Goal: Transaction & Acquisition: Purchase product/service

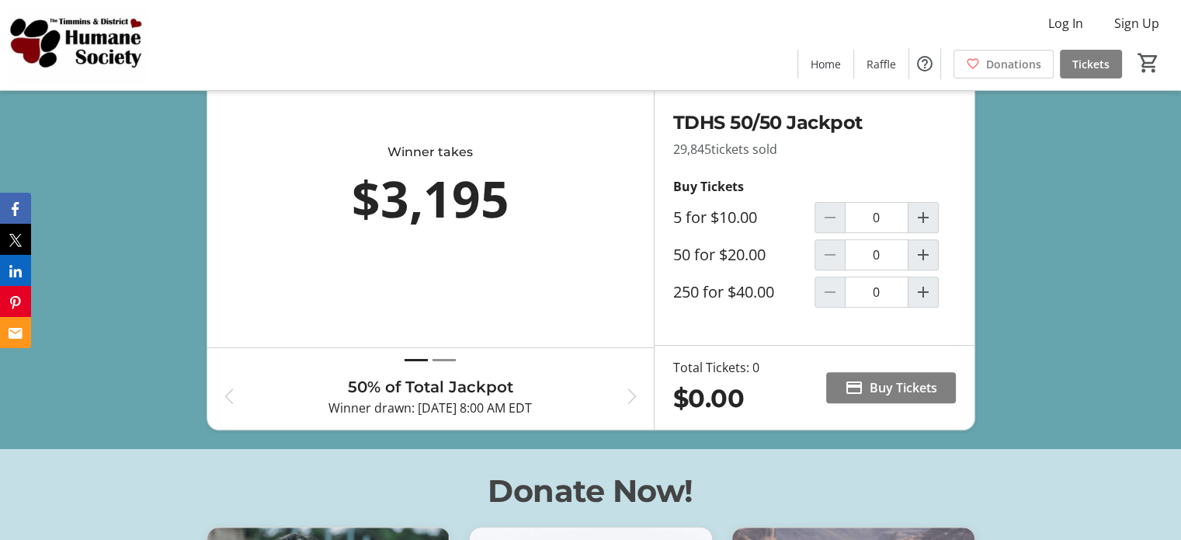
scroll to position [569, 0]
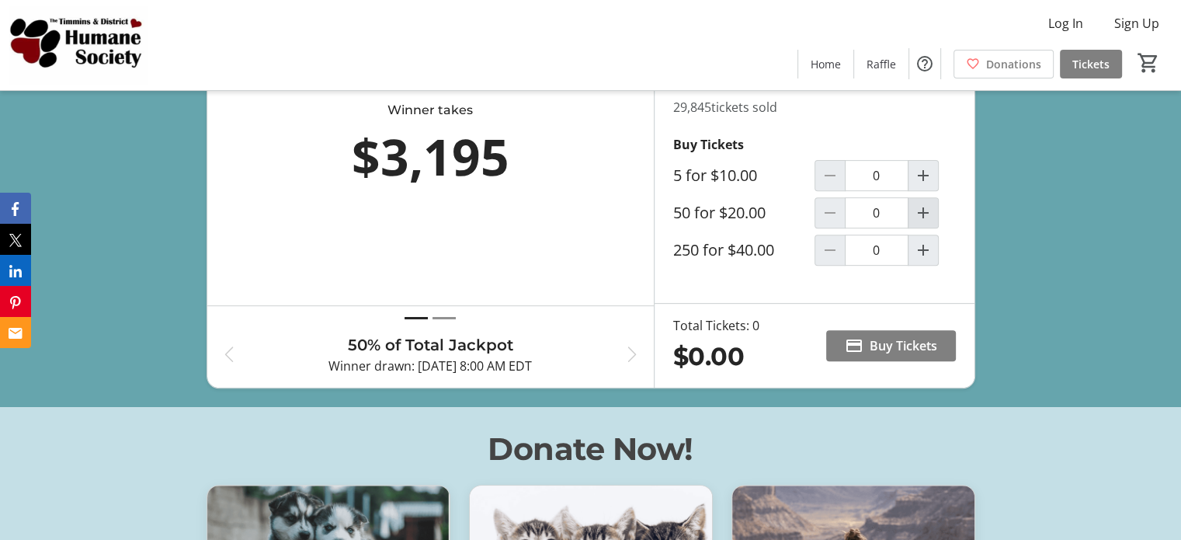
click at [922, 222] on mat-icon "Increment by one" at bounding box center [923, 212] width 19 height 19
type input "1"
click at [1072, 24] on span "Log In" at bounding box center [1065, 23] width 35 height 19
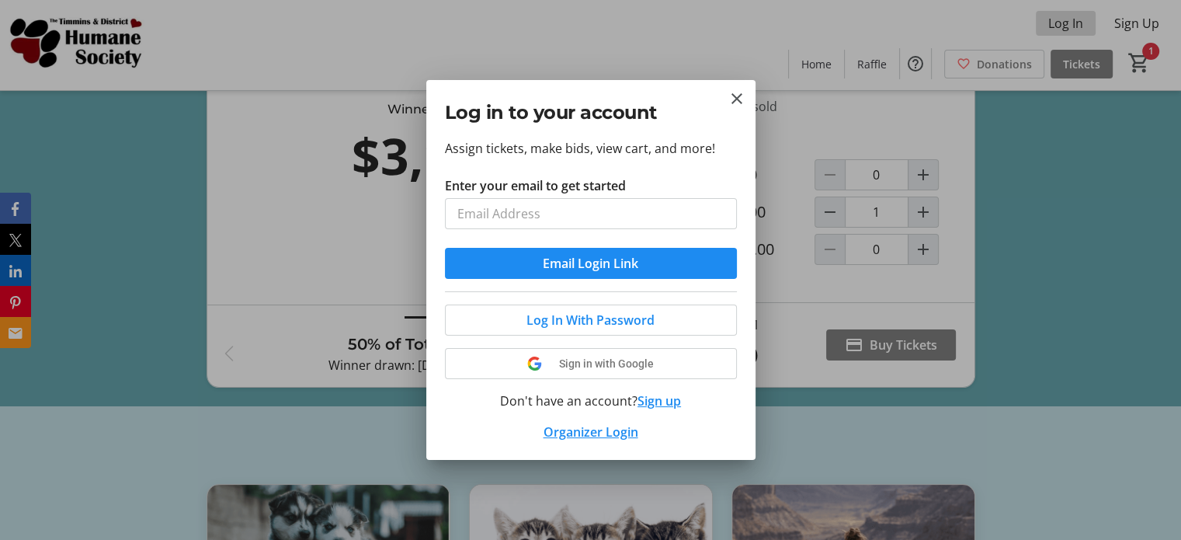
scroll to position [0, 0]
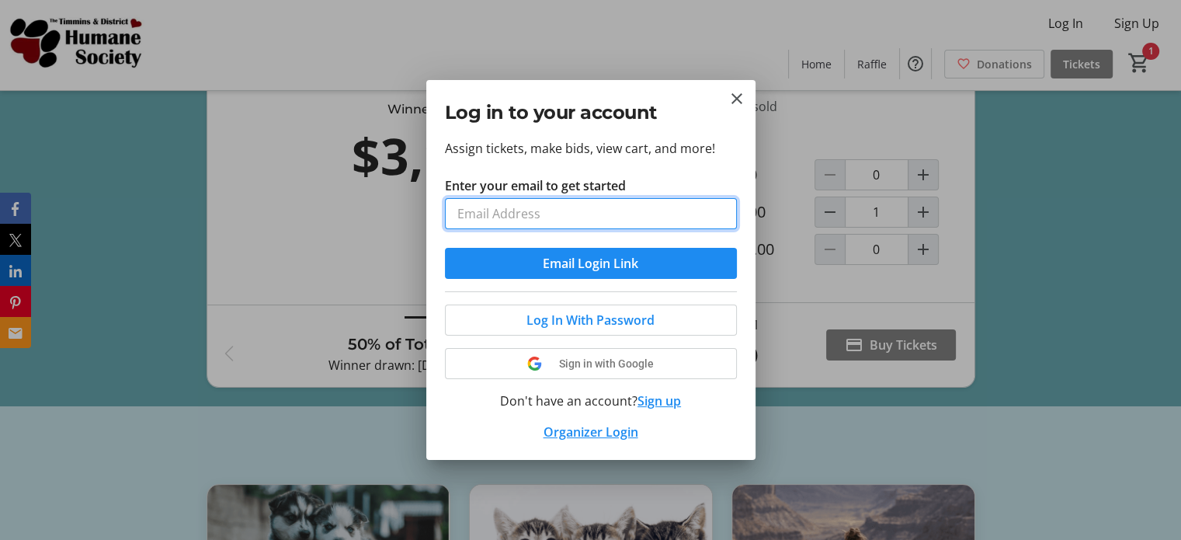
click at [565, 214] on input "Enter your email to get started" at bounding box center [591, 213] width 292 height 31
type input "[EMAIL_ADDRESS][DOMAIN_NAME]"
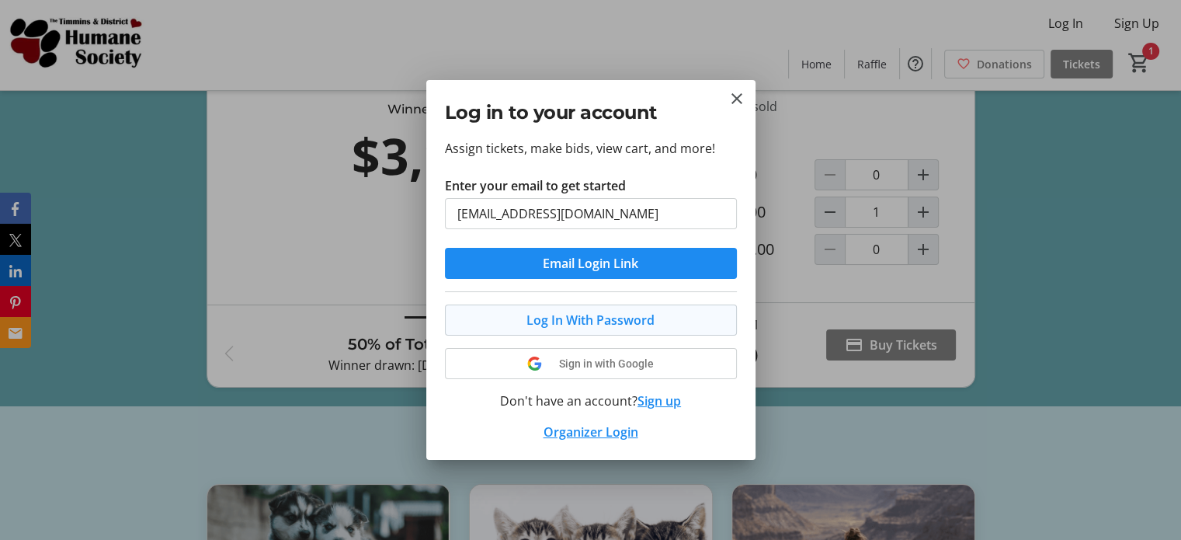
click at [615, 316] on span "Log In With Password" at bounding box center [590, 320] width 128 height 19
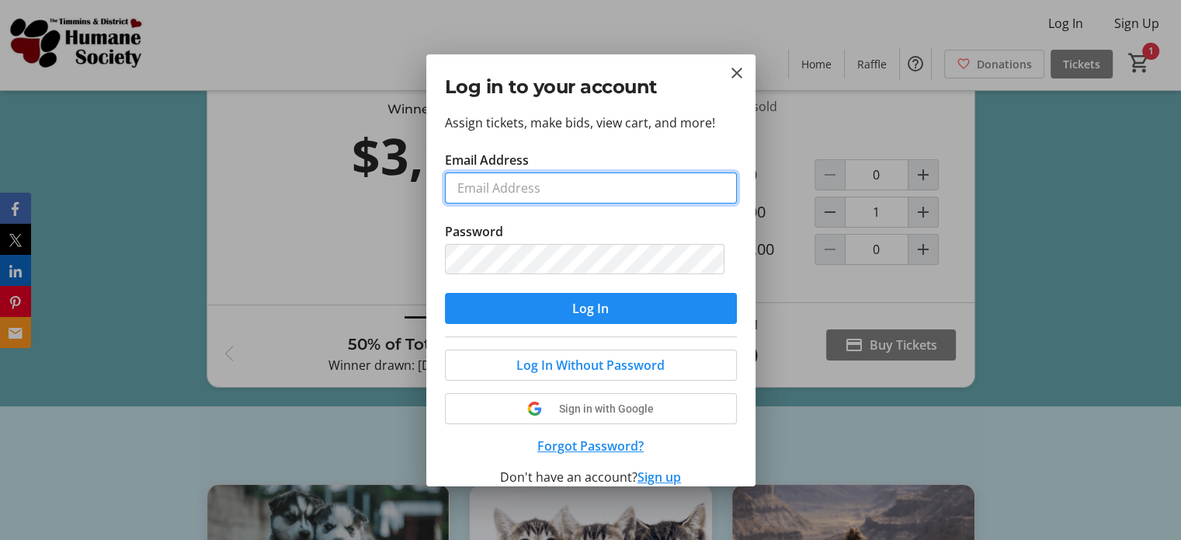
click at [545, 189] on input "Email Address" at bounding box center [591, 187] width 292 height 31
type input "[EMAIL_ADDRESS][DOMAIN_NAME]"
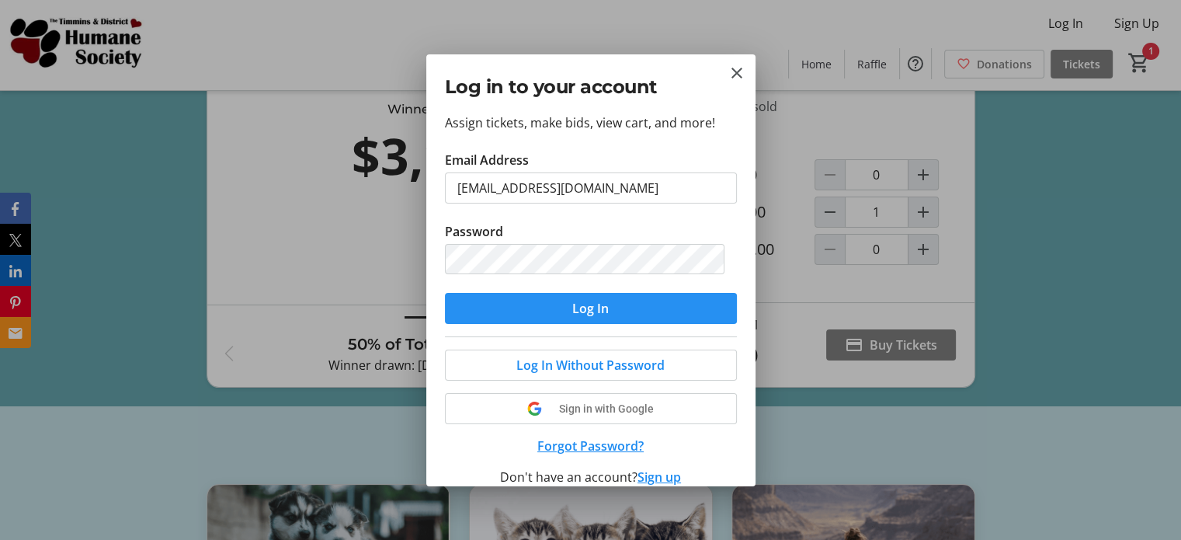
click at [572, 305] on span "Log In" at bounding box center [590, 308] width 36 height 19
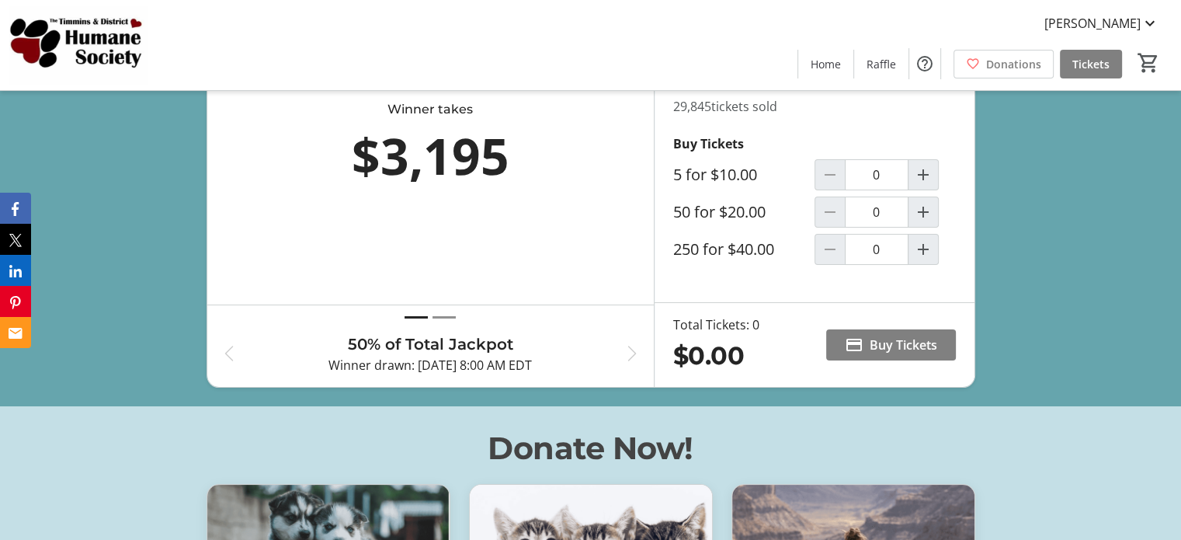
scroll to position [569, 0]
click at [927, 222] on mat-icon "Increment by one" at bounding box center [923, 212] width 19 height 19
type input "1"
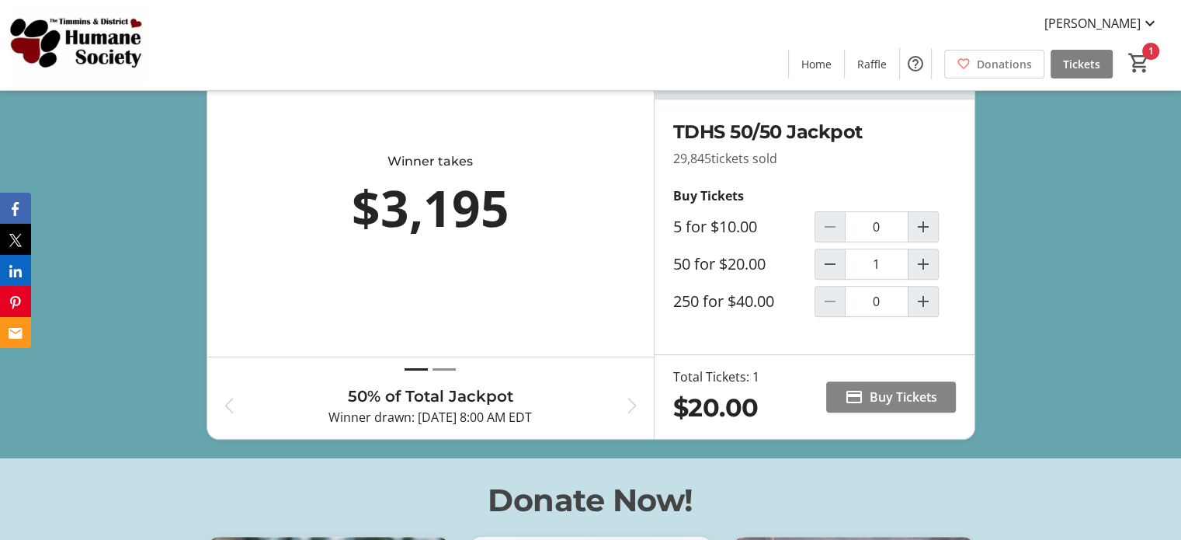
click at [892, 406] on span "Buy Tickets" at bounding box center [904, 396] width 68 height 19
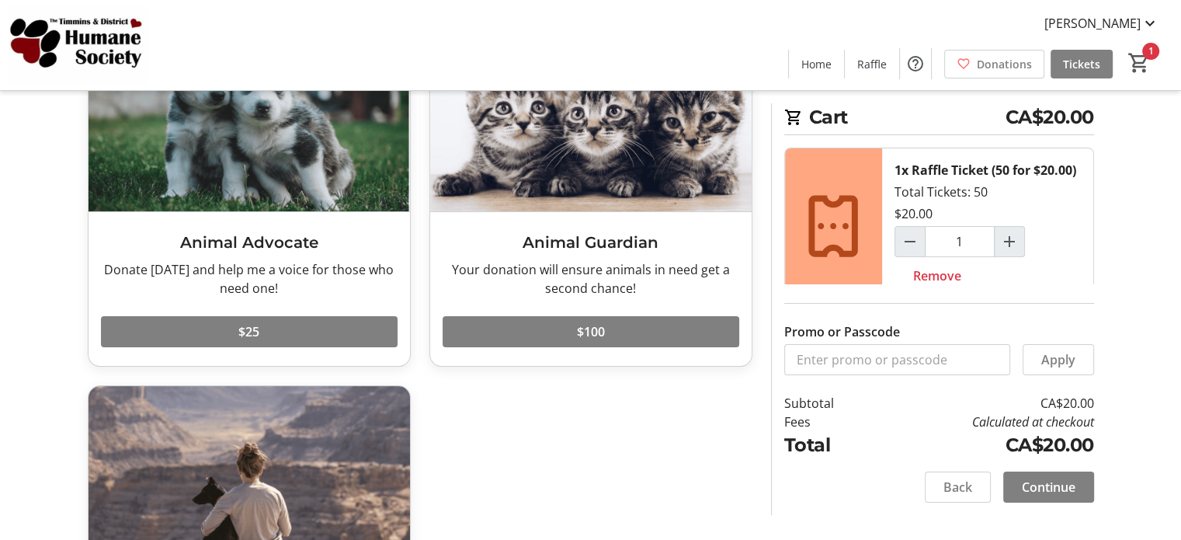
scroll to position [155, 0]
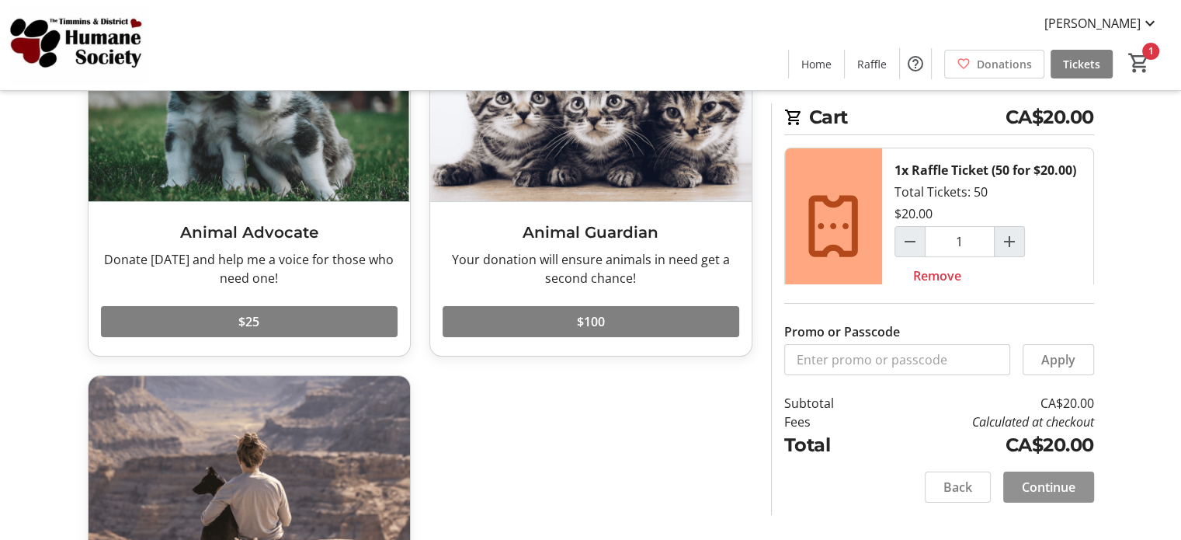
click at [1051, 488] on span "Continue" at bounding box center [1049, 487] width 54 height 19
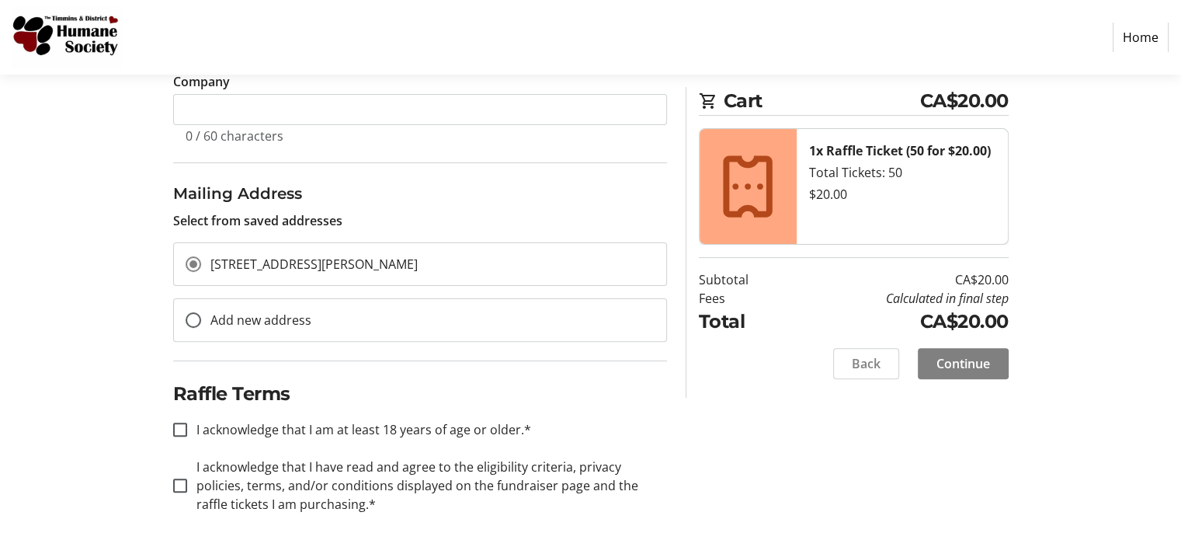
scroll to position [419, 0]
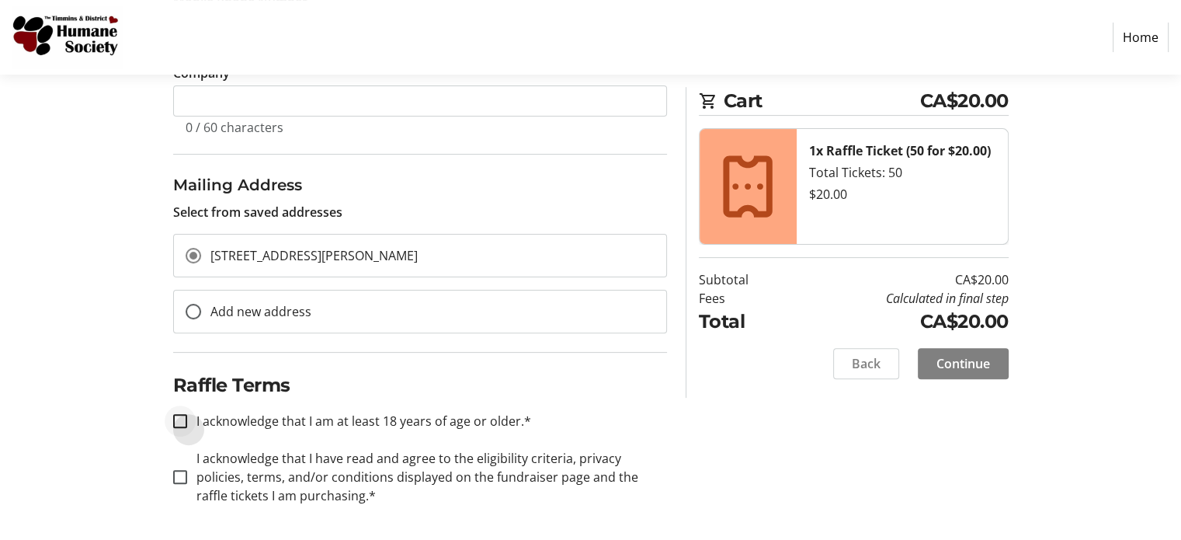
click at [180, 409] on div at bounding box center [180, 420] width 37 height 37
checkbox input "true"
click at [182, 471] on input "I acknowledge that I have read and agree to the eligibility criteria, privacy p…" at bounding box center [180, 477] width 14 height 14
checkbox input "true"
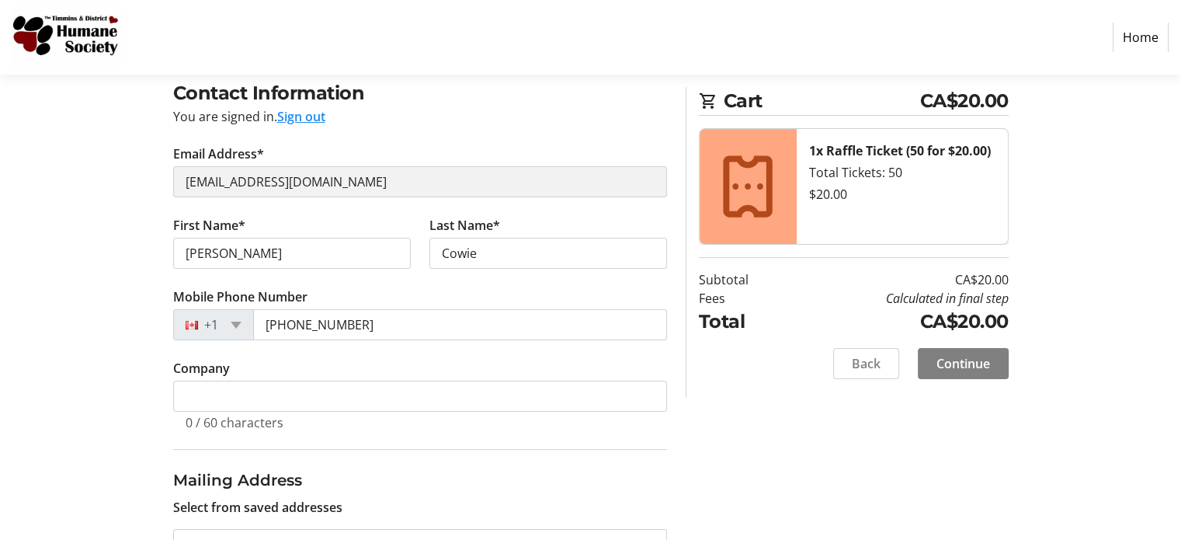
scroll to position [109, 0]
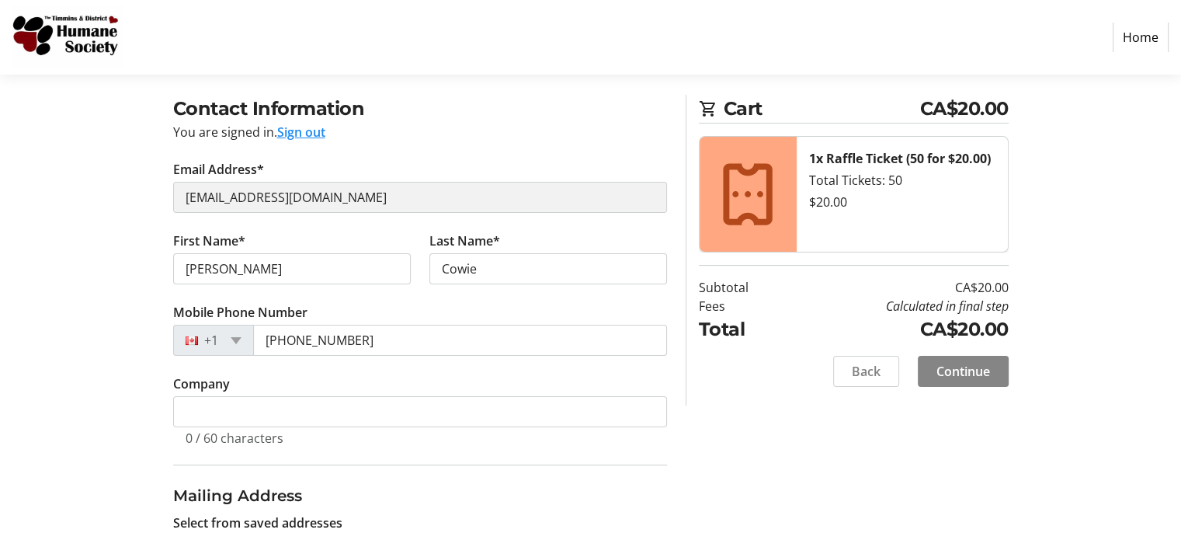
click at [949, 374] on span "Continue" at bounding box center [963, 371] width 54 height 19
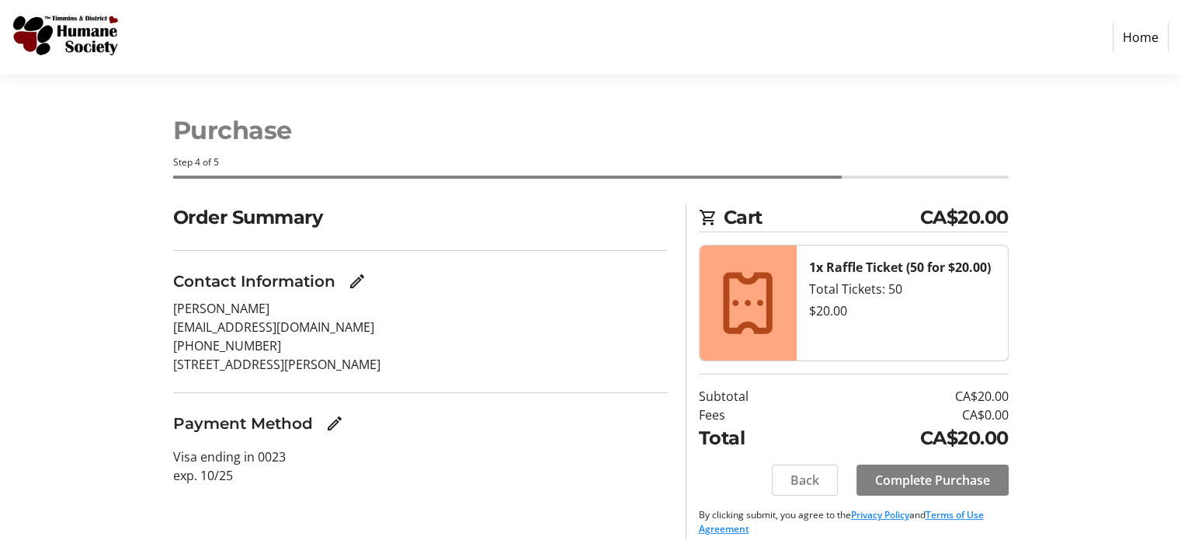
scroll to position [14, 0]
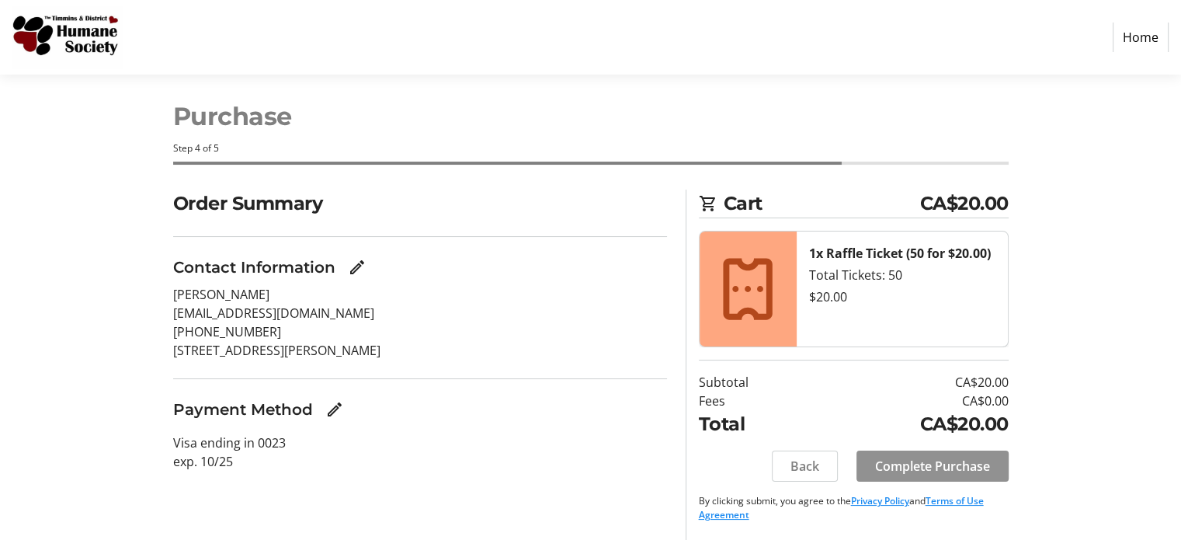
click at [935, 470] on span "Complete Purchase" at bounding box center [932, 466] width 115 height 19
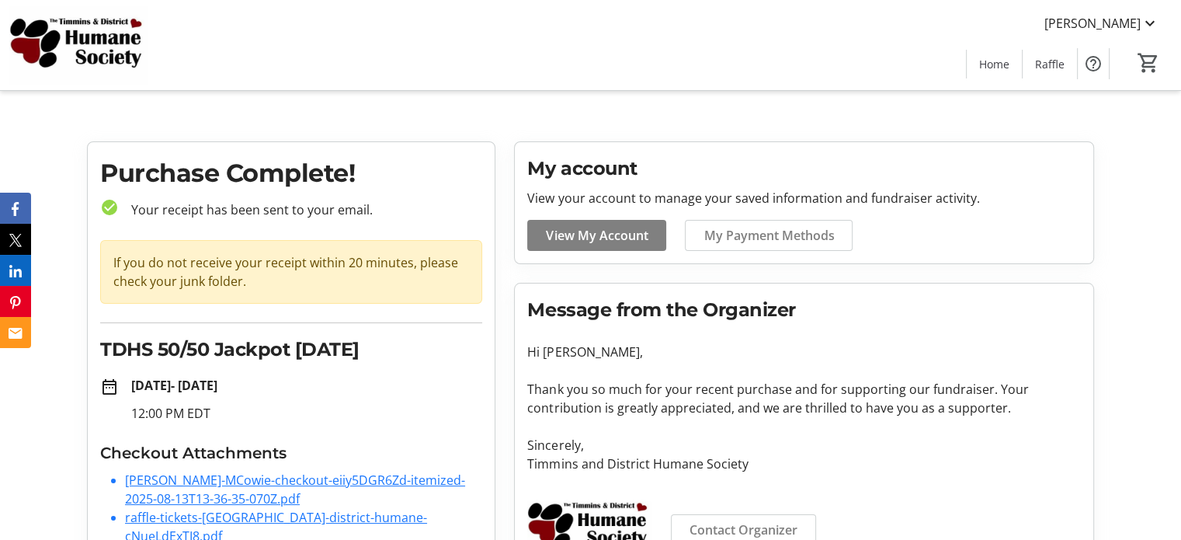
scroll to position [51, 0]
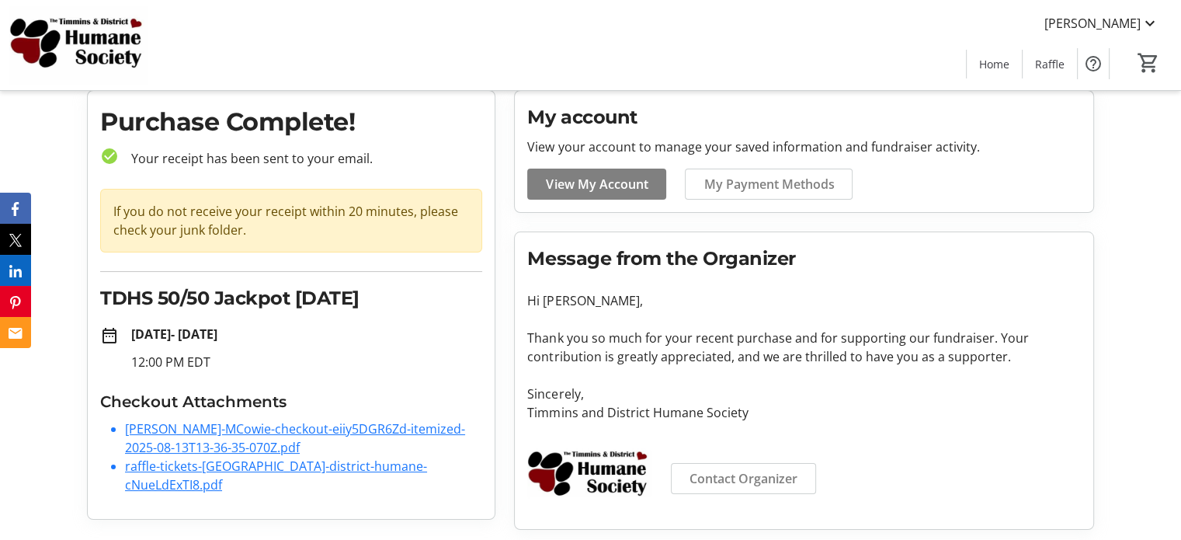
click at [301, 429] on link "[PERSON_NAME]-MCowie-checkout-eiiy5DGR6Zd-itemized-2025-08-13T13-36-35-070Z.pdf" at bounding box center [295, 438] width 340 height 36
click at [213, 432] on link "[PERSON_NAME]-MCowie-checkout-eiiy5DGR6Zd-itemized-2025-08-13T13-36-35-070Z.pdf" at bounding box center [295, 438] width 340 height 36
click at [224, 467] on link "raffle-tickets-[GEOGRAPHIC_DATA]-district-humane-cNueLdExTI8.pdf" at bounding box center [276, 475] width 302 height 36
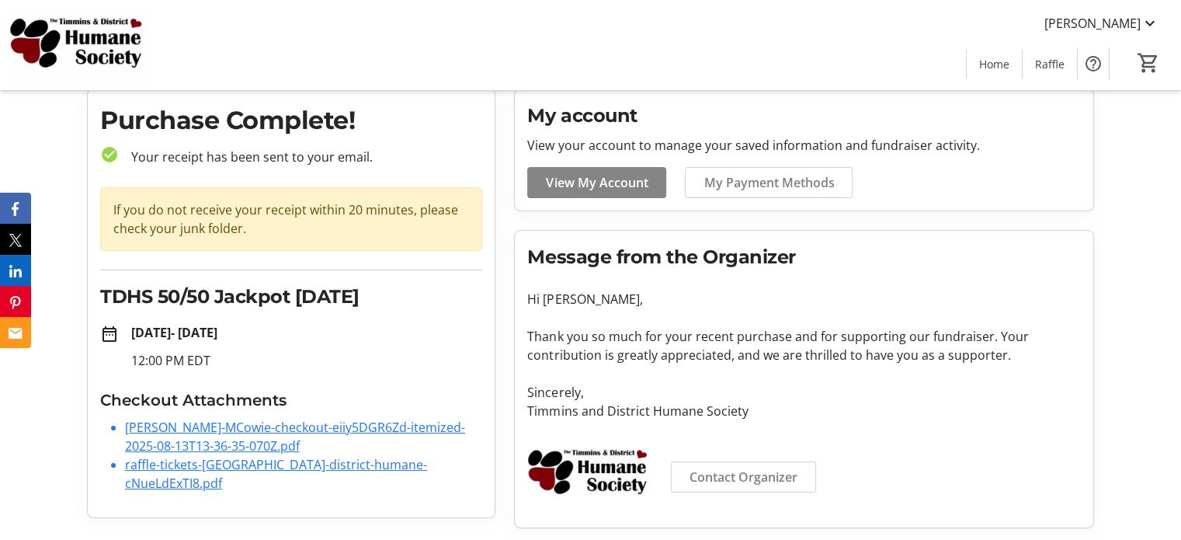
click at [614, 182] on span "View My Account" at bounding box center [597, 182] width 102 height 19
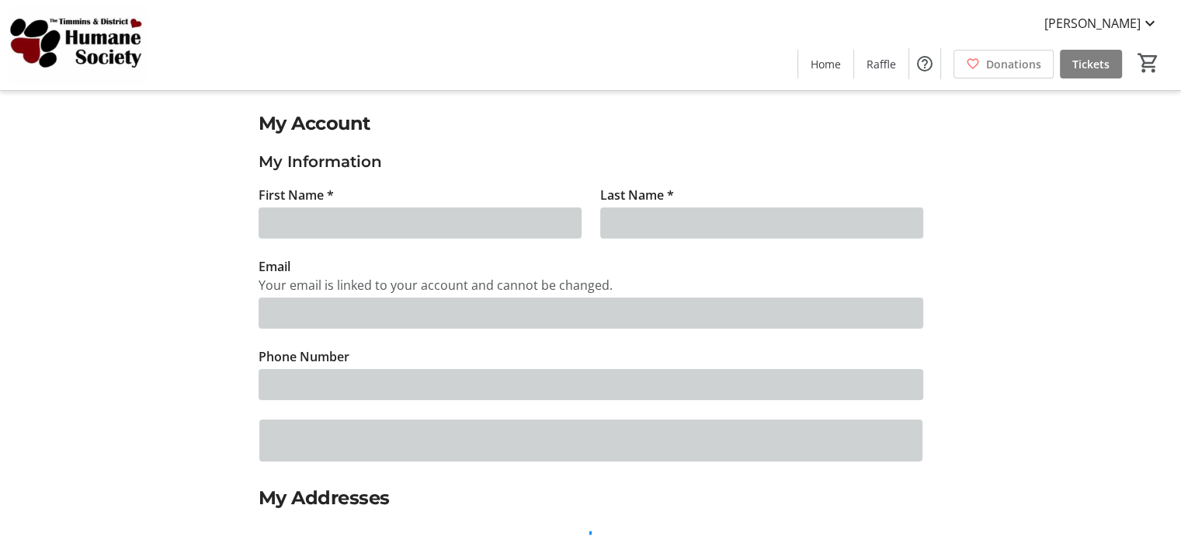
type input "[PERSON_NAME]"
type input "Cowie"
type input "[EMAIL_ADDRESS][DOMAIN_NAME]"
type input "[PHONE_NUMBER]"
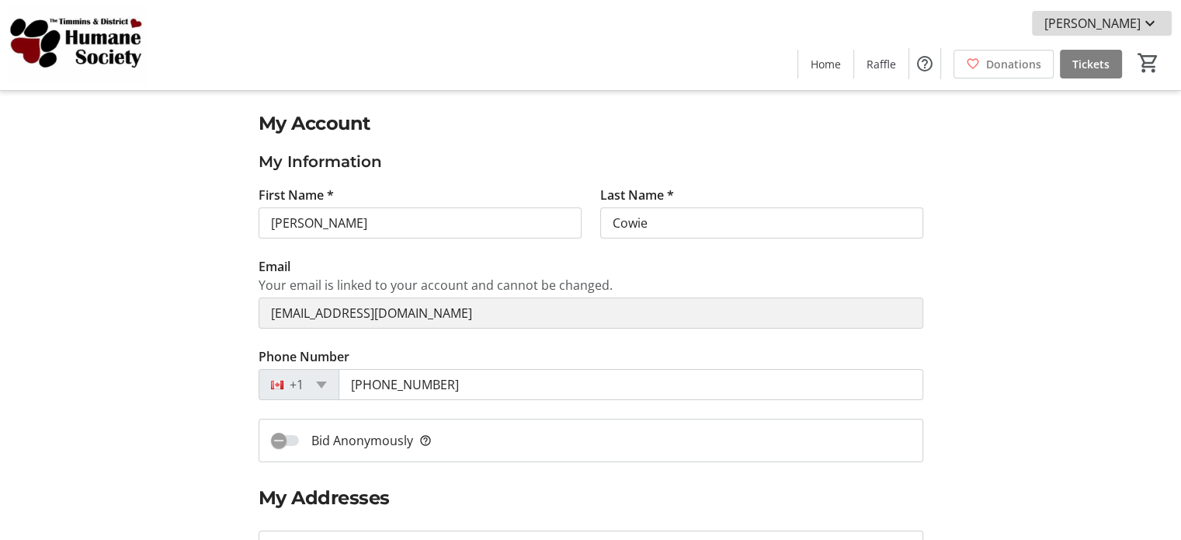
click at [1144, 20] on mat-icon at bounding box center [1150, 23] width 19 height 19
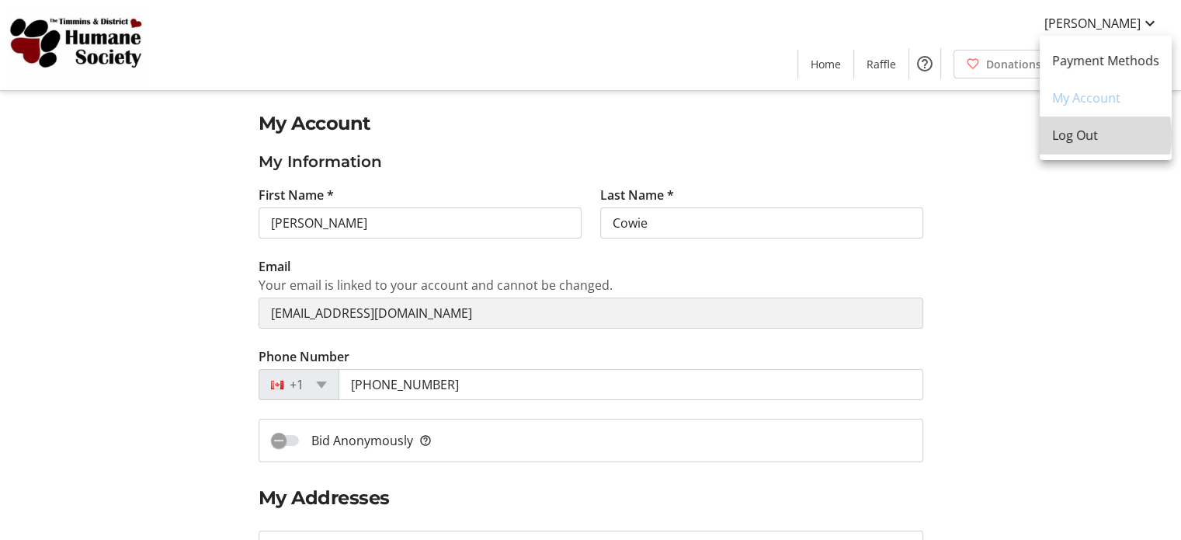
click at [1075, 135] on span "Log Out" at bounding box center [1105, 135] width 107 height 19
